Goal: Communication & Community: Participate in discussion

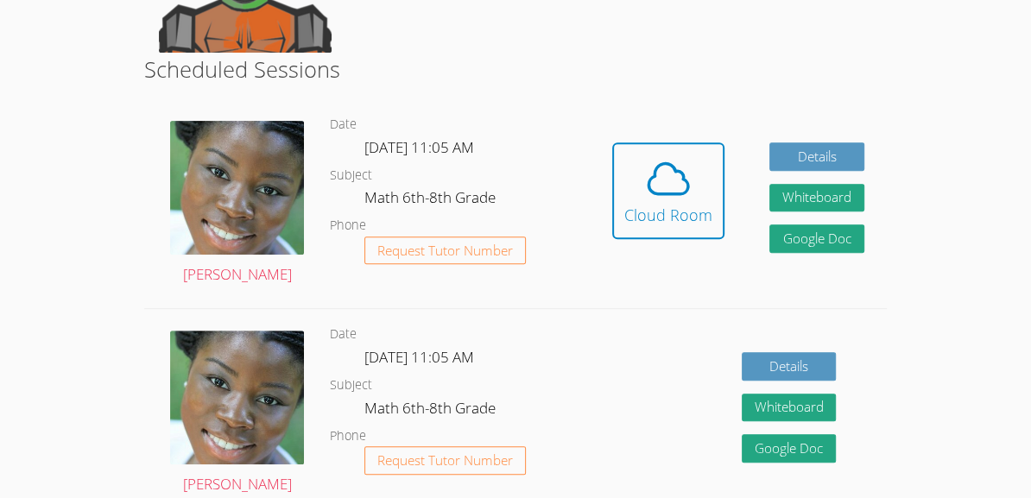
scroll to position [401, 0]
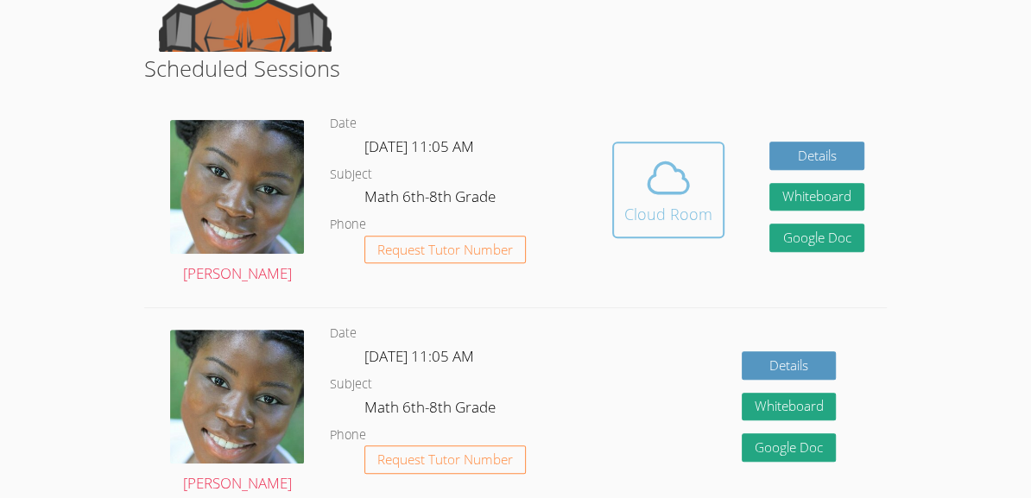
click at [642, 213] on div "Cloud Room" at bounding box center [668, 214] width 88 height 24
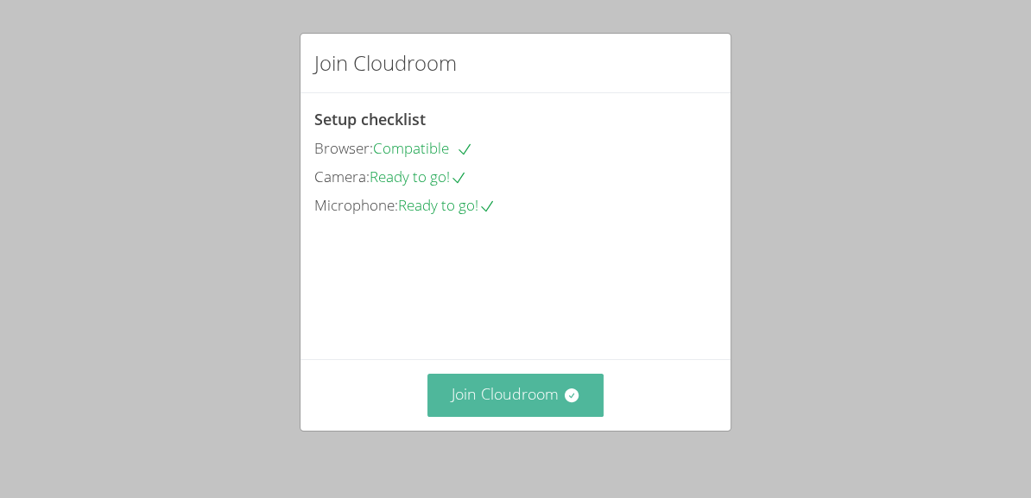
click at [556, 397] on button "Join Cloudroom" at bounding box center [515, 395] width 177 height 42
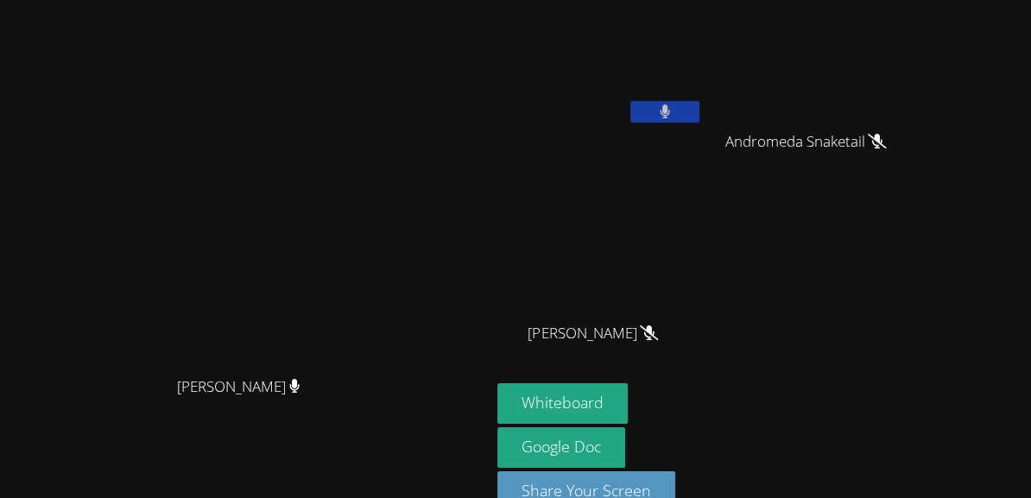
click at [699, 102] on button at bounding box center [664, 112] width 69 height 22
click at [628, 387] on button "Whiteboard" at bounding box center [562, 403] width 130 height 41
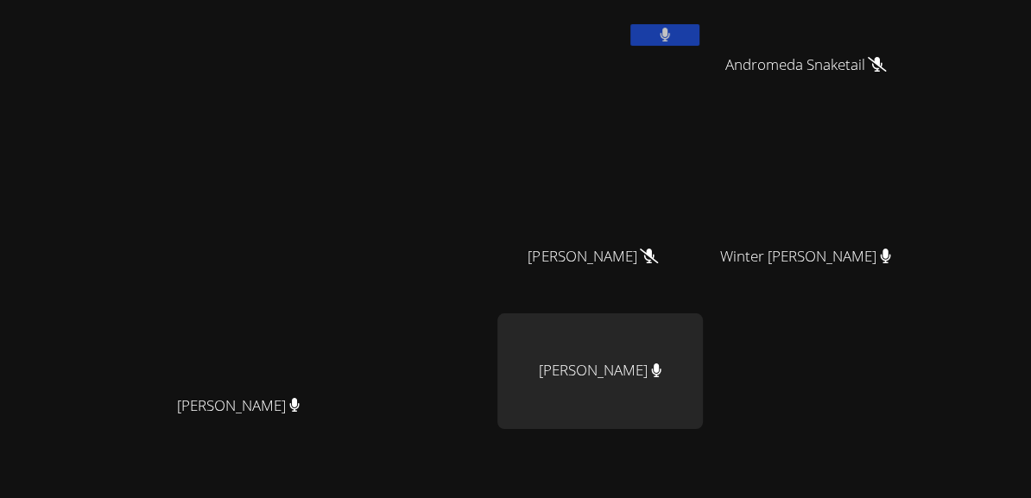
scroll to position [80, 0]
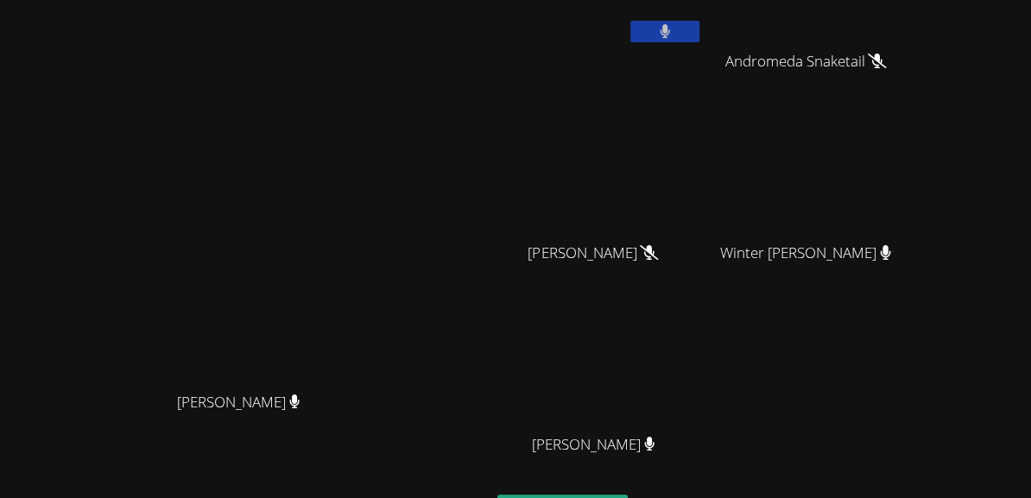
click at [703, 275] on div "[PERSON_NAME]" at bounding box center [599, 268] width 205 height 69
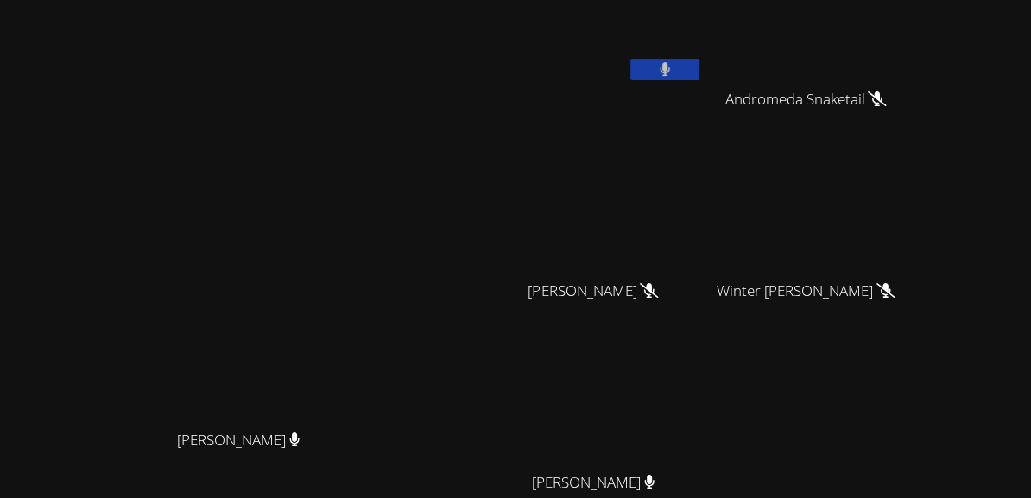
scroll to position [46, 0]
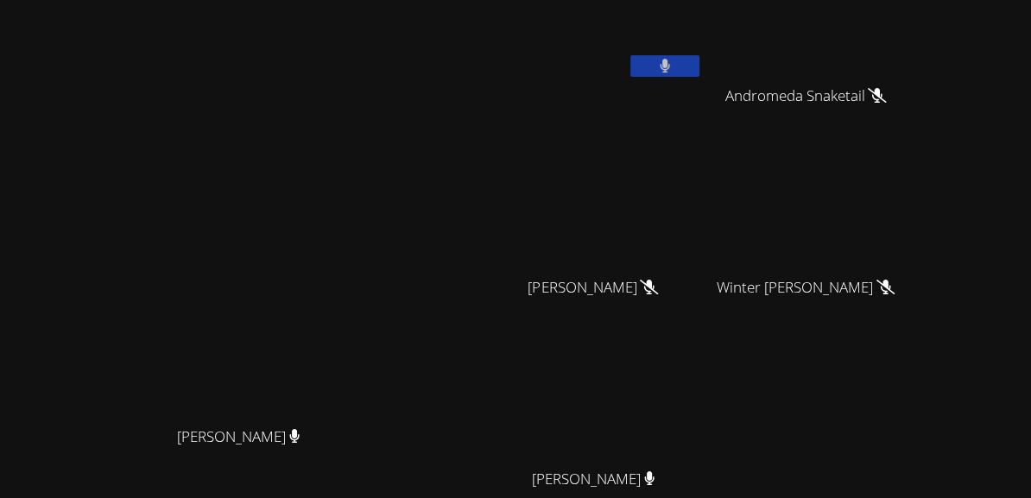
click at [670, 61] on icon at bounding box center [665, 66] width 10 height 15
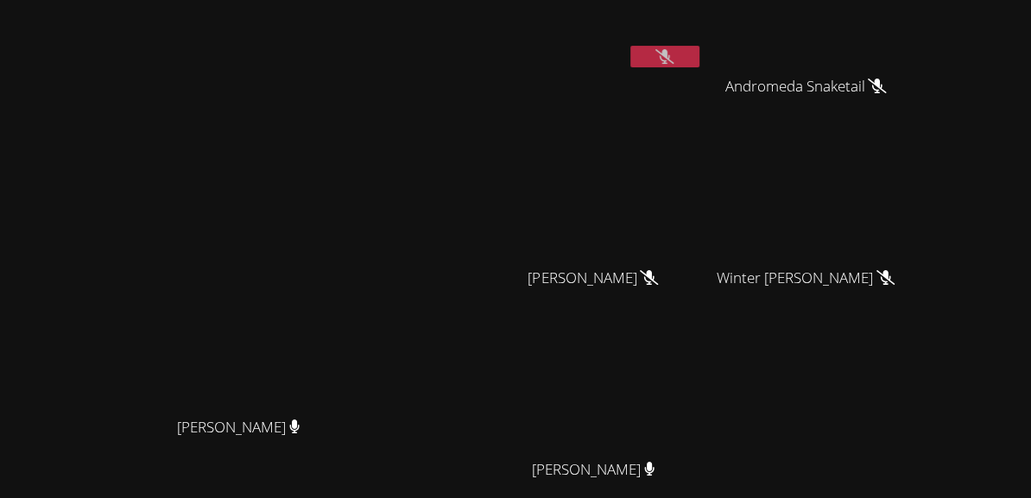
scroll to position [47, 0]
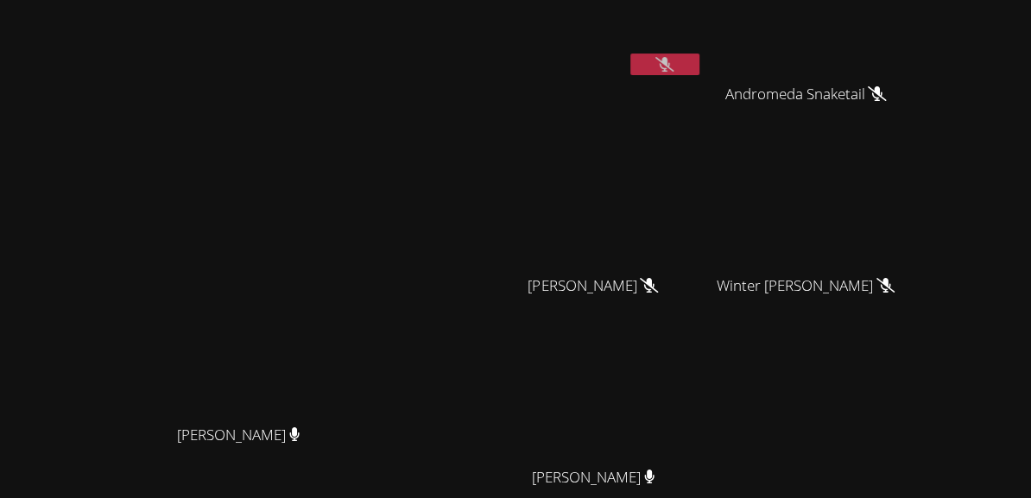
click at [673, 66] on icon at bounding box center [664, 64] width 18 height 15
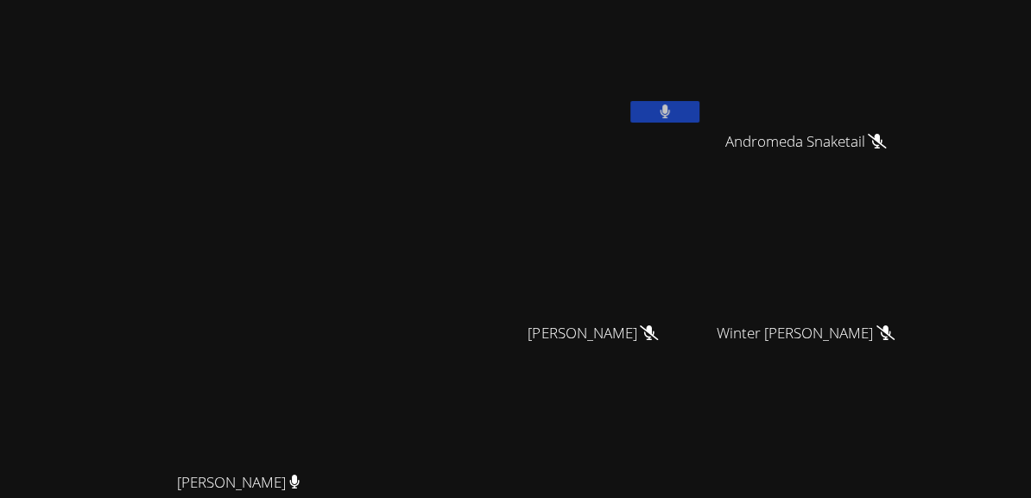
click at [698, 68] on video at bounding box center [599, 65] width 205 height 116
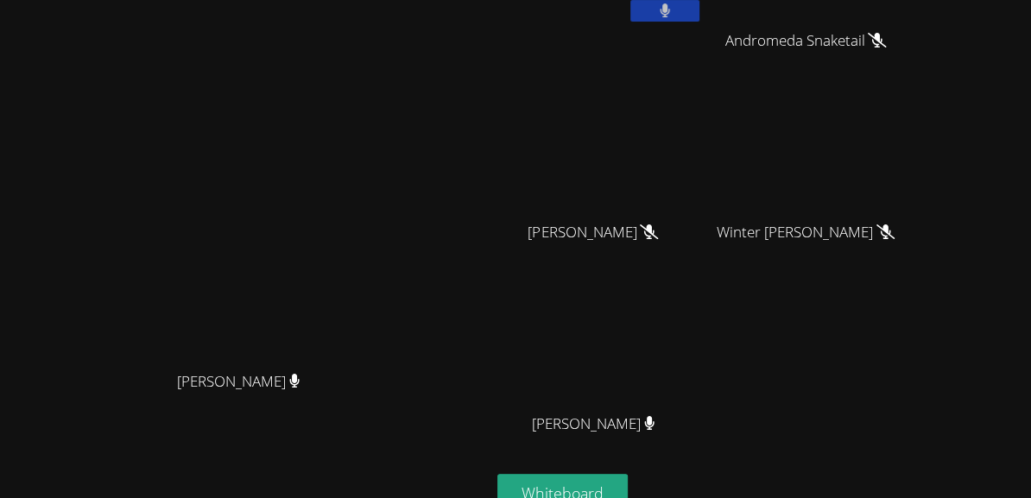
scroll to position [30, 0]
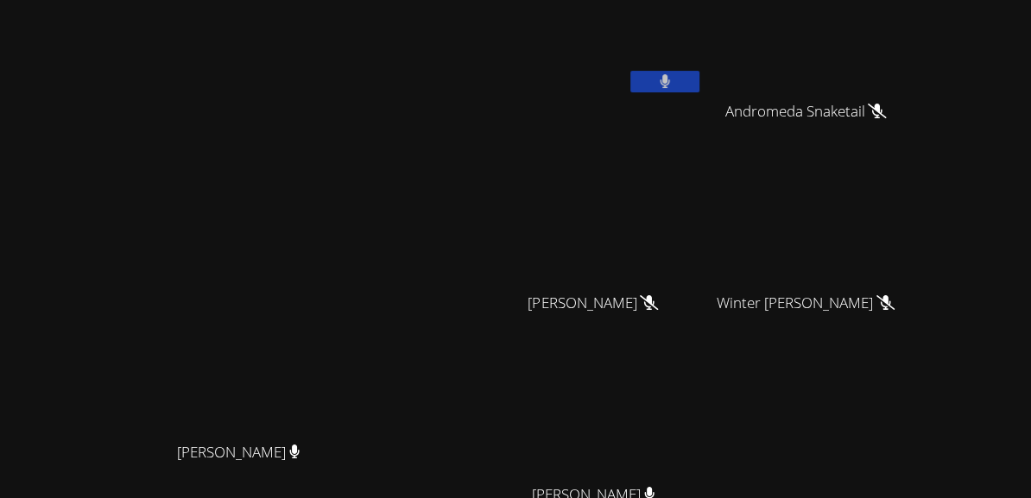
click at [699, 82] on button at bounding box center [664, 82] width 69 height 22
click at [699, 79] on button at bounding box center [664, 82] width 69 height 22
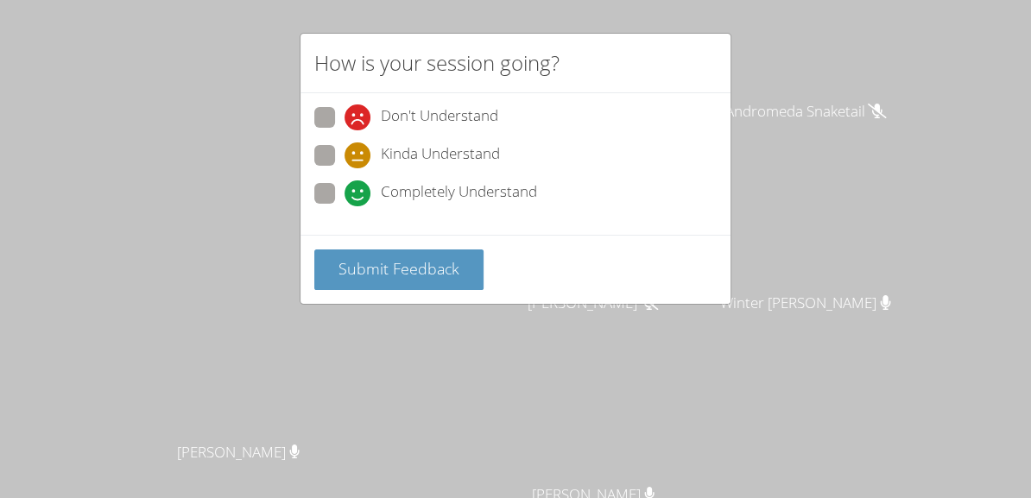
click at [351, 196] on icon at bounding box center [357, 193] width 26 height 26
click at [351, 196] on input "Completely Understand" at bounding box center [351, 190] width 15 height 15
radio input "true"
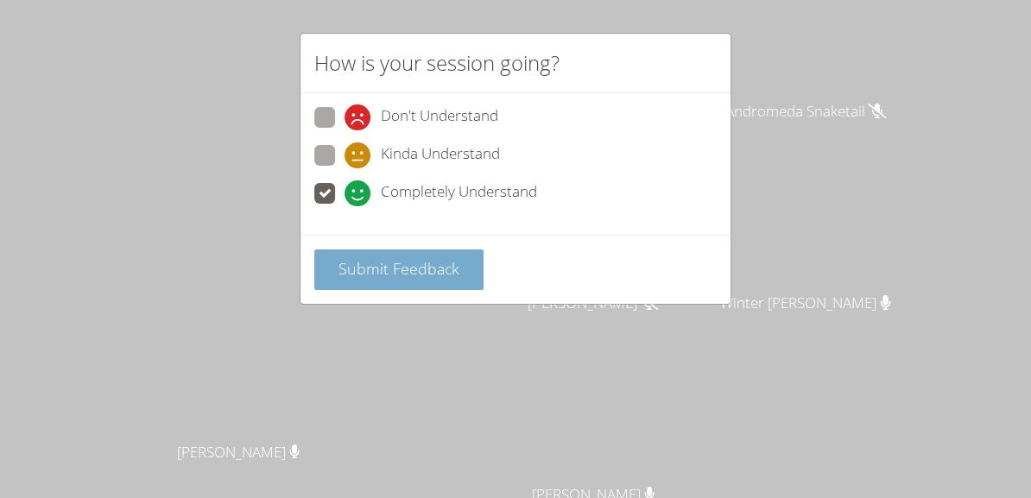
click at [402, 259] on span "Submit Feedback" at bounding box center [398, 268] width 121 height 21
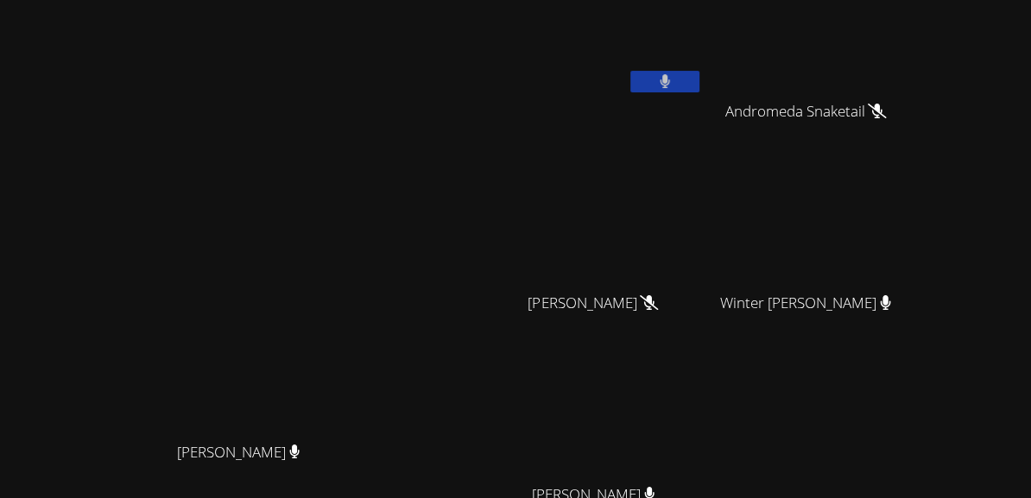
click at [699, 87] on button at bounding box center [664, 82] width 69 height 22
click at [699, 82] on button at bounding box center [664, 82] width 69 height 22
click at [671, 75] on icon at bounding box center [665, 81] width 11 height 15
click at [699, 87] on button at bounding box center [664, 82] width 69 height 22
